Goal: Task Accomplishment & Management: Manage account settings

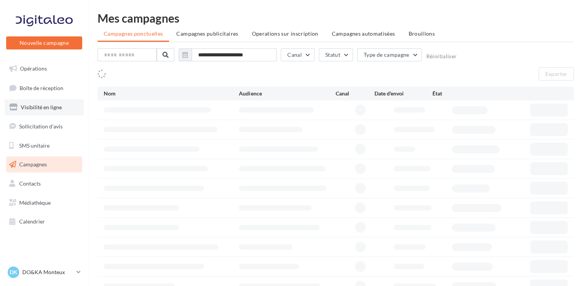
click at [41, 108] on span "Visibilité en ligne" at bounding box center [41, 107] width 41 height 7
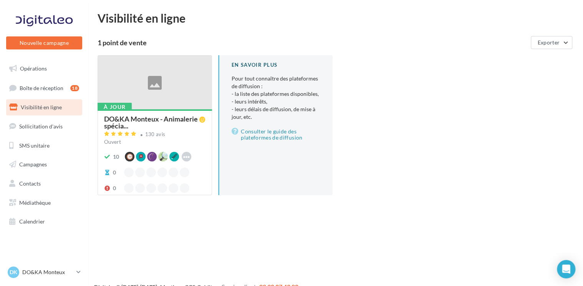
click at [176, 97] on div at bounding box center [155, 83] width 114 height 55
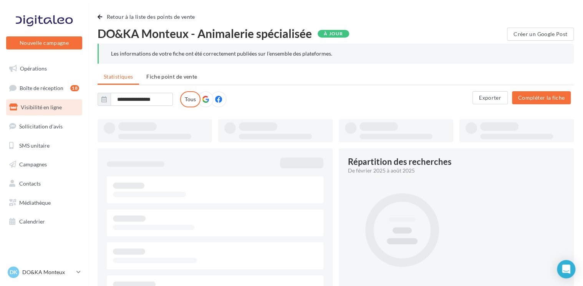
type input "**********"
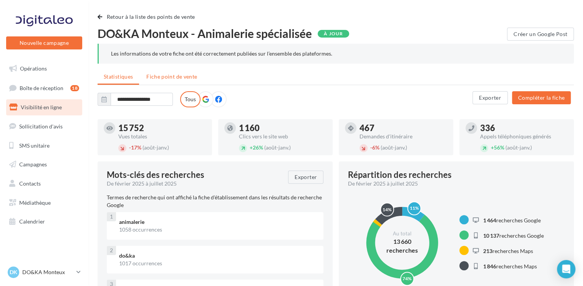
click at [172, 77] on span "Fiche point de vente" at bounding box center [171, 76] width 51 height 7
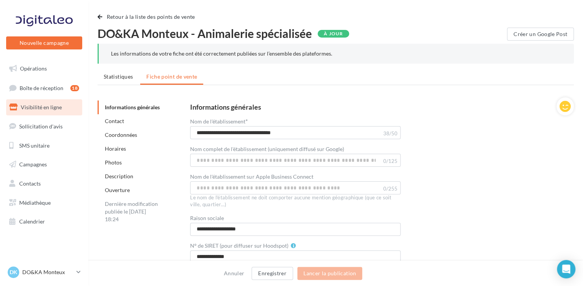
click at [116, 147] on link "Horaires" at bounding box center [115, 149] width 21 height 7
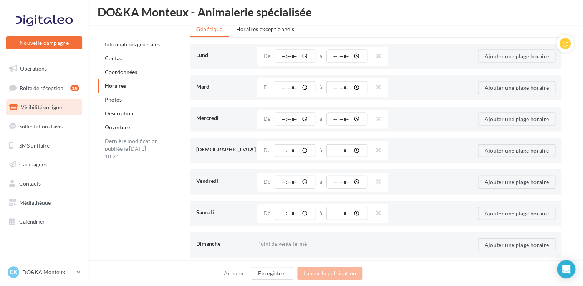
scroll to position [763, 0]
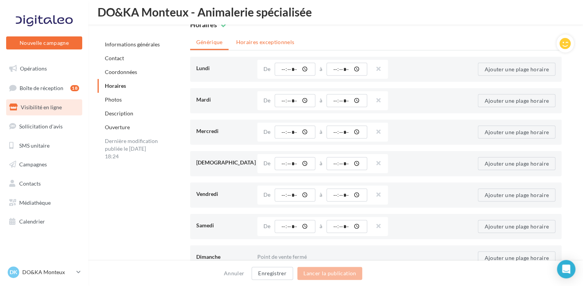
click at [251, 43] on li "Horaires exceptionnels" at bounding box center [265, 42] width 71 height 14
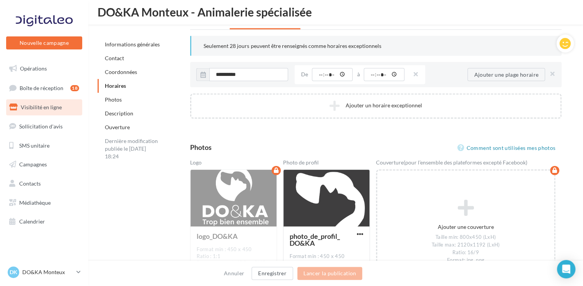
scroll to position [802, 0]
